Goal: Information Seeking & Learning: Learn about a topic

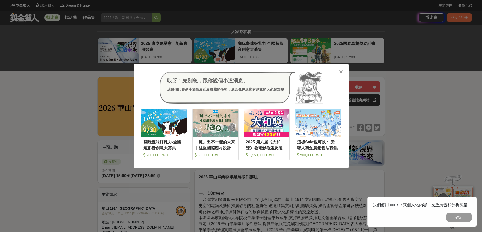
click at [339, 72] on icon at bounding box center [341, 72] width 4 height 5
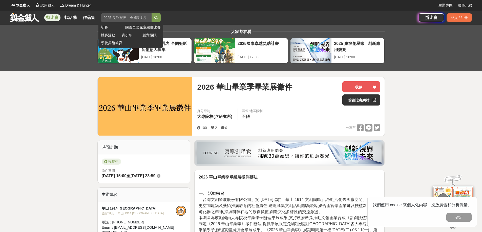
click at [122, 17] on input "search" at bounding box center [126, 17] width 51 height 9
click at [20, 15] on link at bounding box center [25, 18] width 31 height 10
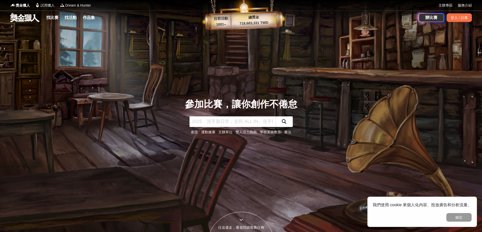
click at [220, 122] on input "text" at bounding box center [232, 122] width 86 height 11
type input "華山"
click button "submit" at bounding box center [283, 122] width 17 height 11
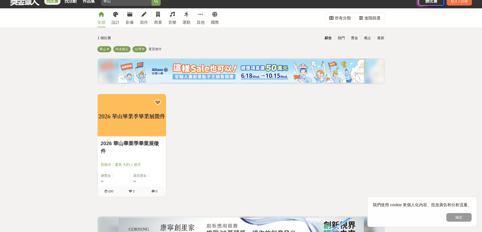
scroll to position [25, 0]
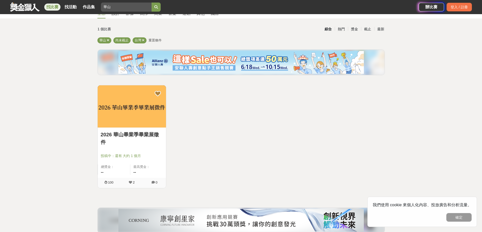
click at [126, 136] on link "2026 華山畢業季畢業展徵件" at bounding box center [132, 138] width 62 height 15
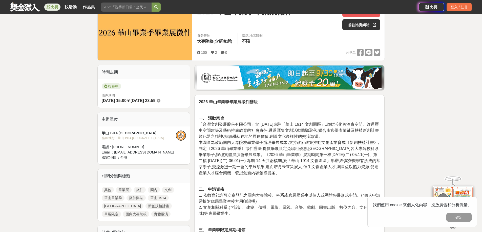
scroll to position [76, 0]
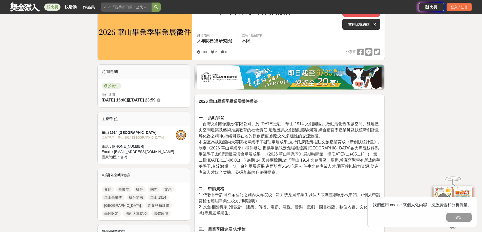
click at [125, 133] on div "華山 1914 文創園區" at bounding box center [139, 132] width 74 height 5
click at [106, 136] on div "協辦/執行： 華山 1914 文創園區" at bounding box center [139, 138] width 74 height 5
click at [113, 127] on div "華山 1914 文創園區 協辦/執行： 華山 1914 文創園區 電話： (02)2358-1914 #596 Email： graduate@huashan…" at bounding box center [144, 145] width 93 height 38
click at [182, 136] on div at bounding box center [181, 135] width 10 height 10
click at [165, 135] on div "華山 1914 文創園區" at bounding box center [139, 132] width 74 height 5
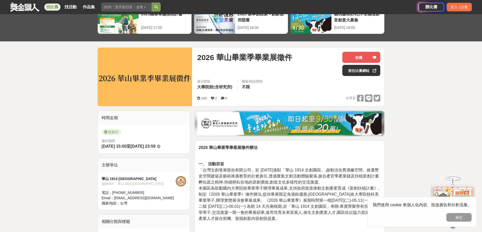
scroll to position [0, 0]
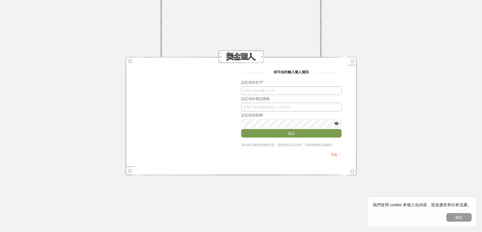
type input "Huashan1914"
click at [266, 92] on input "text" at bounding box center [291, 90] width 100 height 9
click at [257, 89] on input "text" at bounding box center [291, 90] width 100 height 9
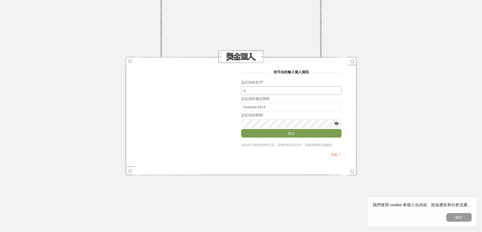
type input "c"
type input "華山1914[GEOGRAPHIC_DATA]"
click at [281, 106] on input "Huashan1914" at bounding box center [291, 107] width 100 height 9
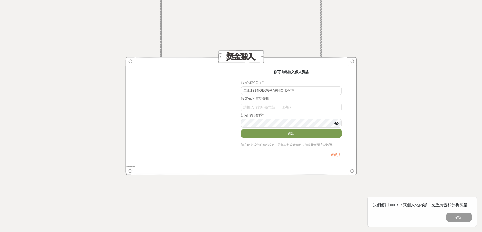
click at [199, 125] on div "你可由此輸入個人資訊 設定你的名字 * 華山1914文創園區 設定你的電話號碼 設定你的密碼 * 送出 請在此完成您的資料設定，若無資料設定項目，請直接點擊完…" at bounding box center [241, 116] width 201 height 93
click at [336, 124] on icon at bounding box center [336, 124] width 4 height 4
click at [356, 114] on div at bounding box center [240, 116] width 231 height 119
click at [320, 133] on button "送出" at bounding box center [291, 133] width 100 height 9
click at [292, 106] on input "text" at bounding box center [291, 107] width 100 height 9
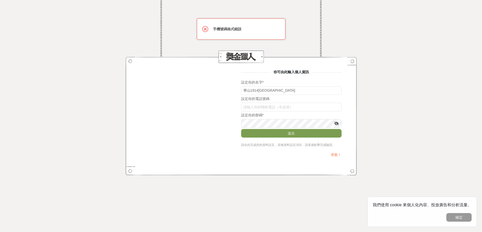
click at [196, 132] on div "你可由此輸入個人資訊 設定你的名字 * 華山1914文創園區 設定你的電話號碼 設定你的密碼 * 送出 請在此完成您的資料設定，若無資料設定項目，請直接點擊完…" at bounding box center [241, 116] width 201 height 93
click at [213, 156] on div "你可由此輸入個人資訊 設定你的名字 * 華山1914文創園區 設定你的電話號碼 設定你的密碼 * 送出 請在此完成您的資料設定，若無資料設定項目，請直接點擊完…" at bounding box center [241, 116] width 201 height 93
click at [263, 137] on button "送出" at bounding box center [291, 133] width 100 height 9
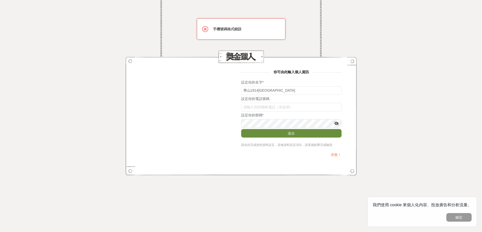
click at [263, 137] on button "送出" at bounding box center [291, 133] width 100 height 9
click at [261, 107] on input "text" at bounding box center [291, 107] width 100 height 9
click at [223, 119] on div "你可由此輸入個人資訊 設定你的名字 * 華山1914文創園區 設定你的電話號碼 設定你的密碼 * 送出 請在此完成您的資料設定，若無資料設定項目，請直接點擊完…" at bounding box center [241, 116] width 201 height 93
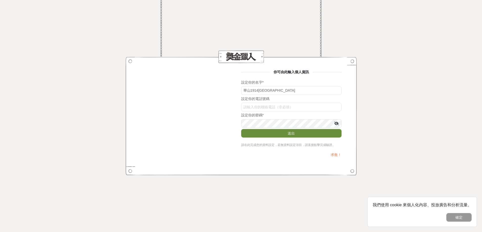
click at [270, 132] on button "送出" at bounding box center [291, 133] width 100 height 9
click at [271, 108] on input "text" at bounding box center [291, 107] width 100 height 9
click at [284, 86] on div "設定你的名字 * 華山1914[GEOGRAPHIC_DATA]" at bounding box center [291, 87] width 100 height 15
click at [279, 93] on input "華山1914[GEOGRAPHIC_DATA]" at bounding box center [291, 90] width 100 height 9
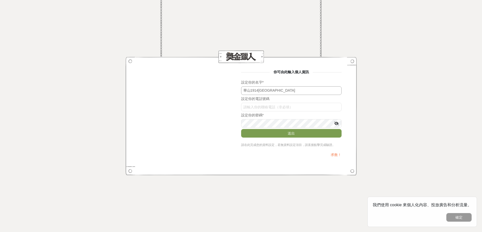
click at [279, 93] on input "華山1914[GEOGRAPHIC_DATA]" at bounding box center [291, 90] width 100 height 9
click at [293, 94] on input "text" at bounding box center [291, 90] width 100 height 9
paste input "華山1914[GEOGRAPHIC_DATA]"
type input "華山1914[GEOGRAPHIC_DATA]"
click at [293, 132] on button "送出" at bounding box center [291, 133] width 100 height 9
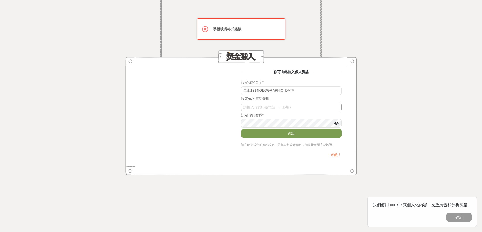
click at [268, 107] on input "text" at bounding box center [291, 107] width 100 height 9
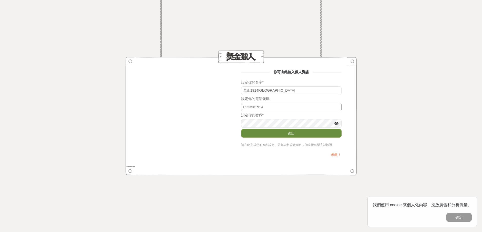
type input "0223581914"
click at [280, 135] on button "送出" at bounding box center [291, 133] width 100 height 9
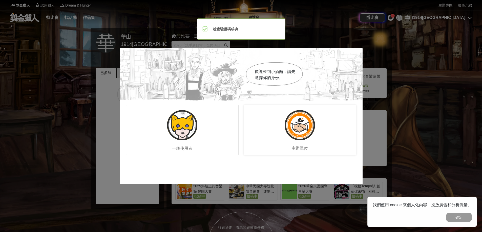
click at [286, 133] on div "主辦單位" at bounding box center [300, 130] width 113 height 51
